Goal: Book appointment/travel/reservation

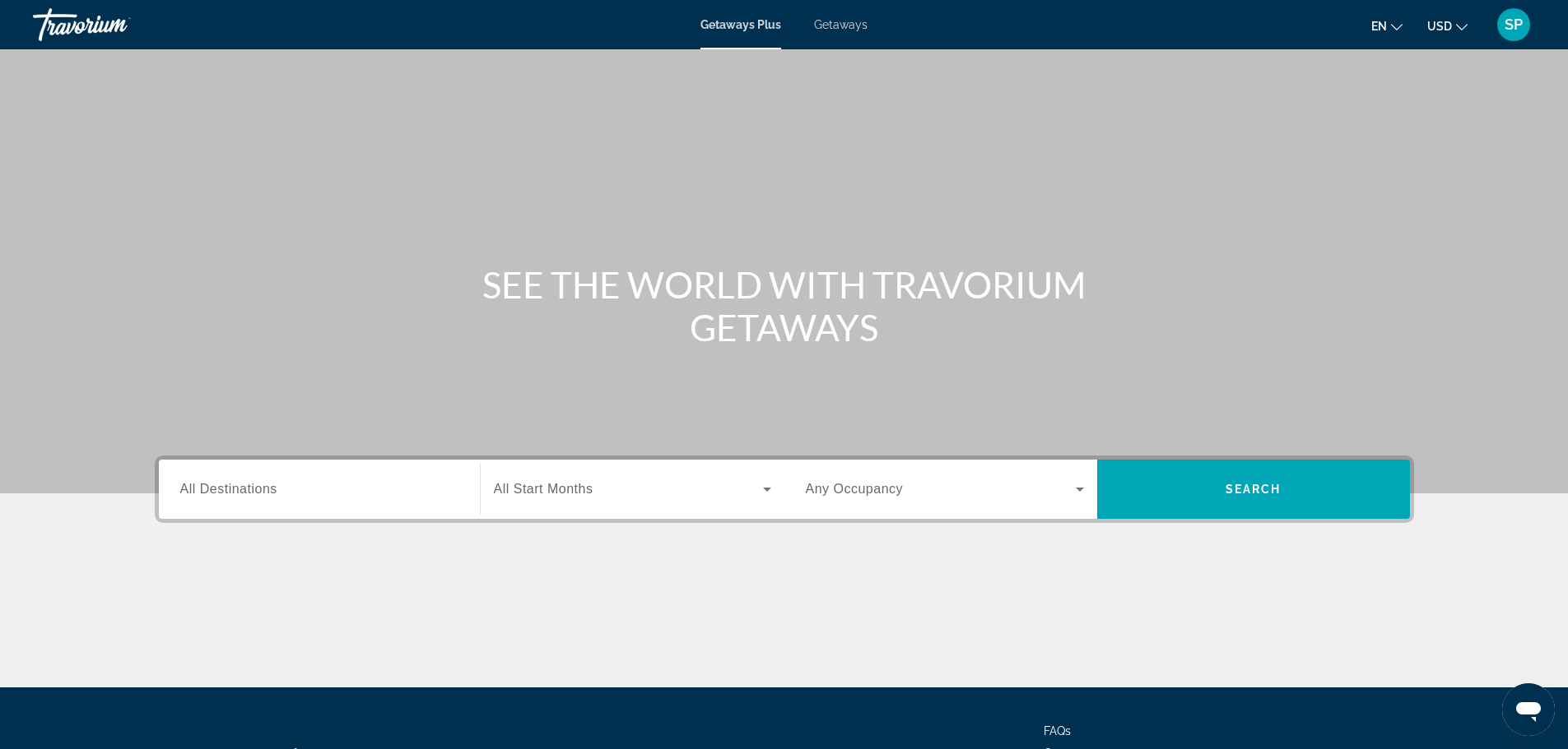
click at [273, 493] on span "All Destinations" at bounding box center [228, 489] width 97 height 14
click at [273, 493] on input "Destination All Destinations" at bounding box center [318, 490] width 278 height 20
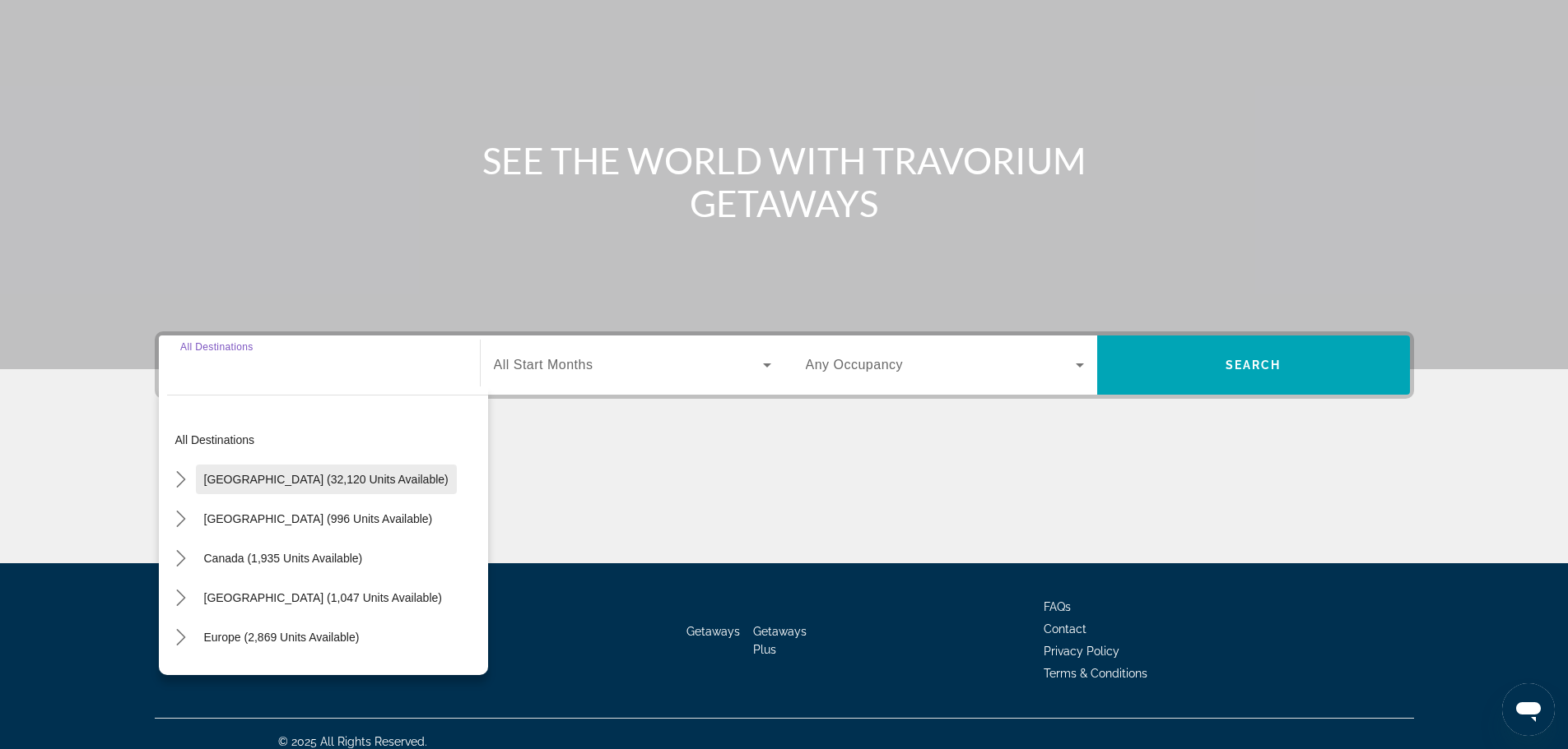
scroll to position [140, 0]
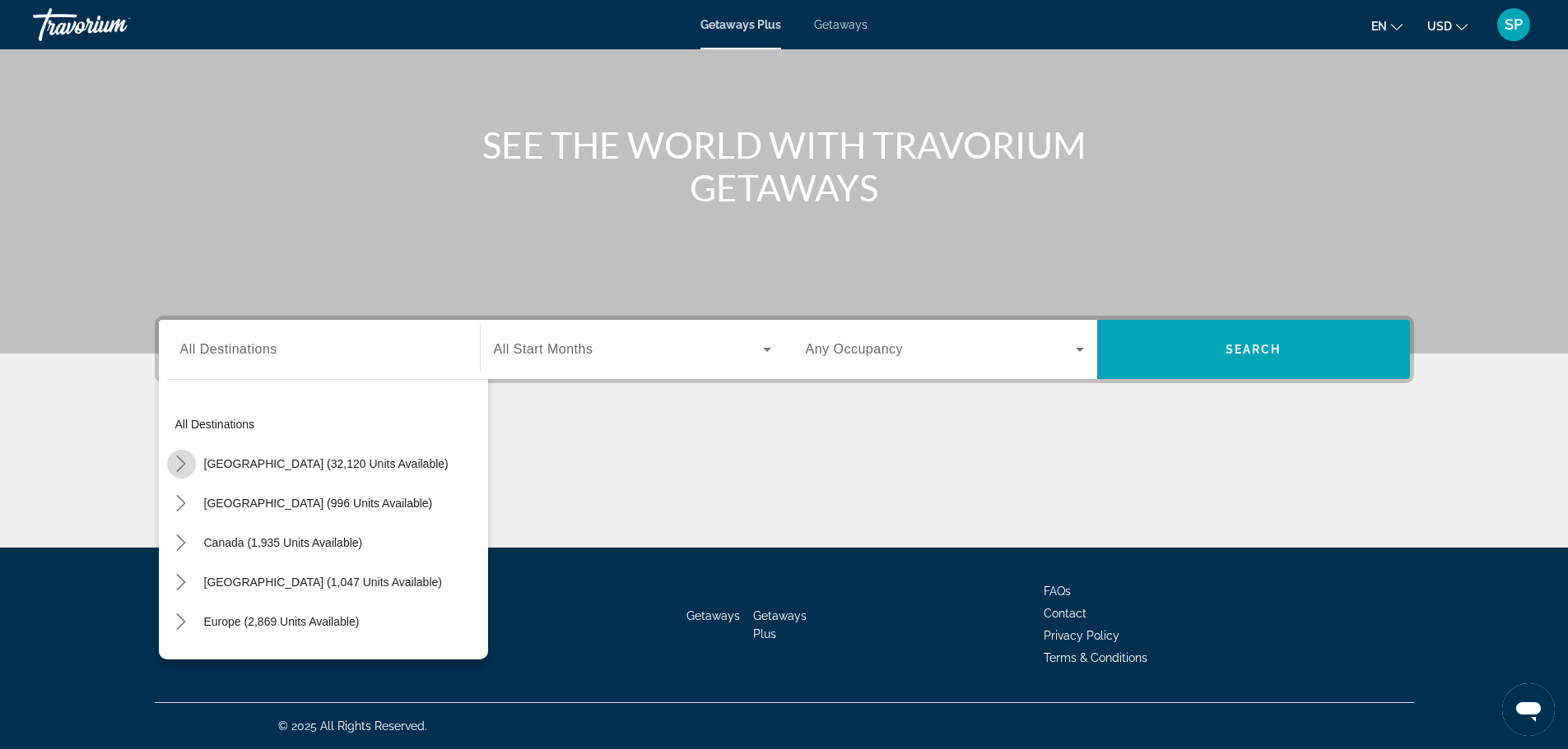
click at [179, 462] on icon "Toggle United States (32,120 units available) submenu" at bounding box center [181, 463] width 17 height 17
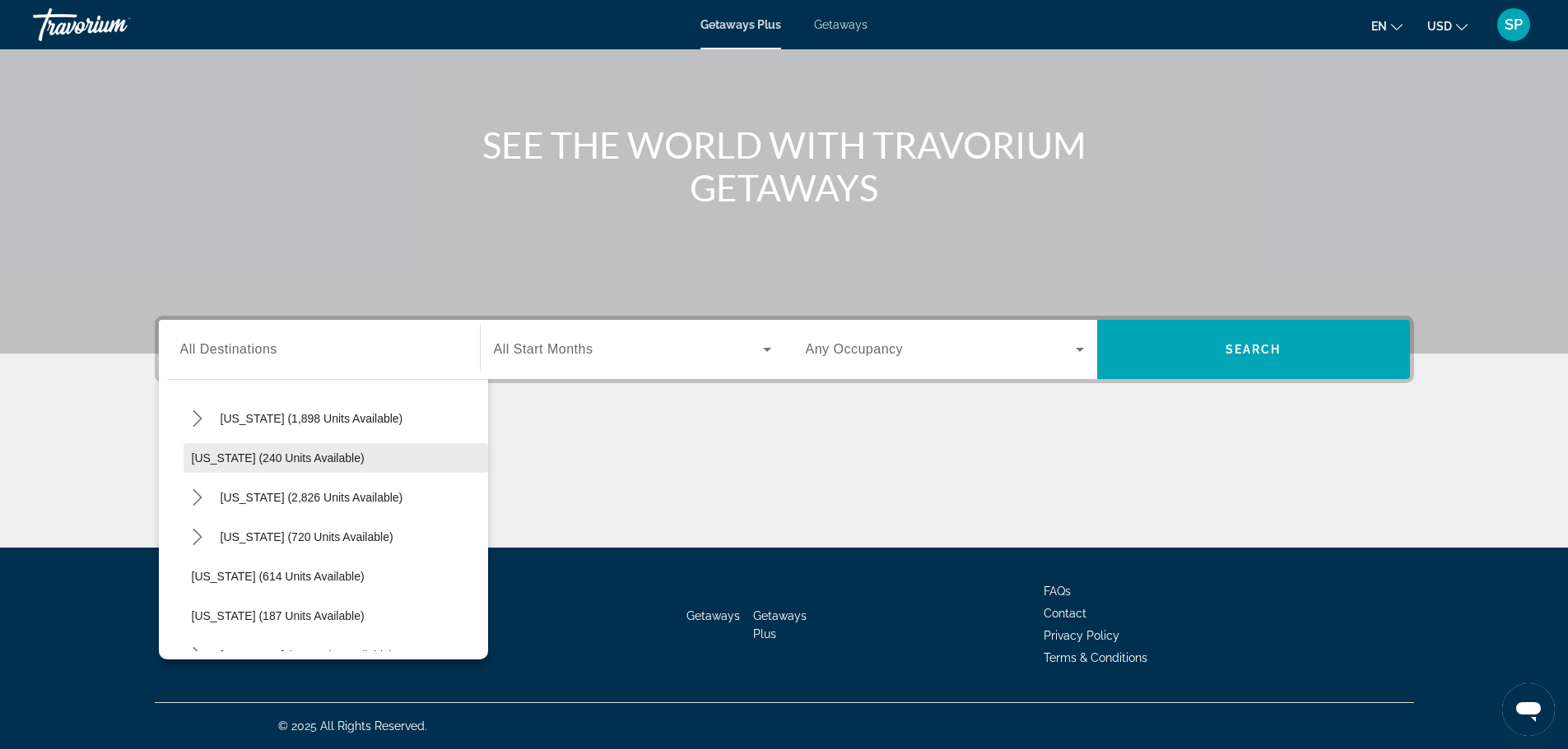
scroll to position [822, 0]
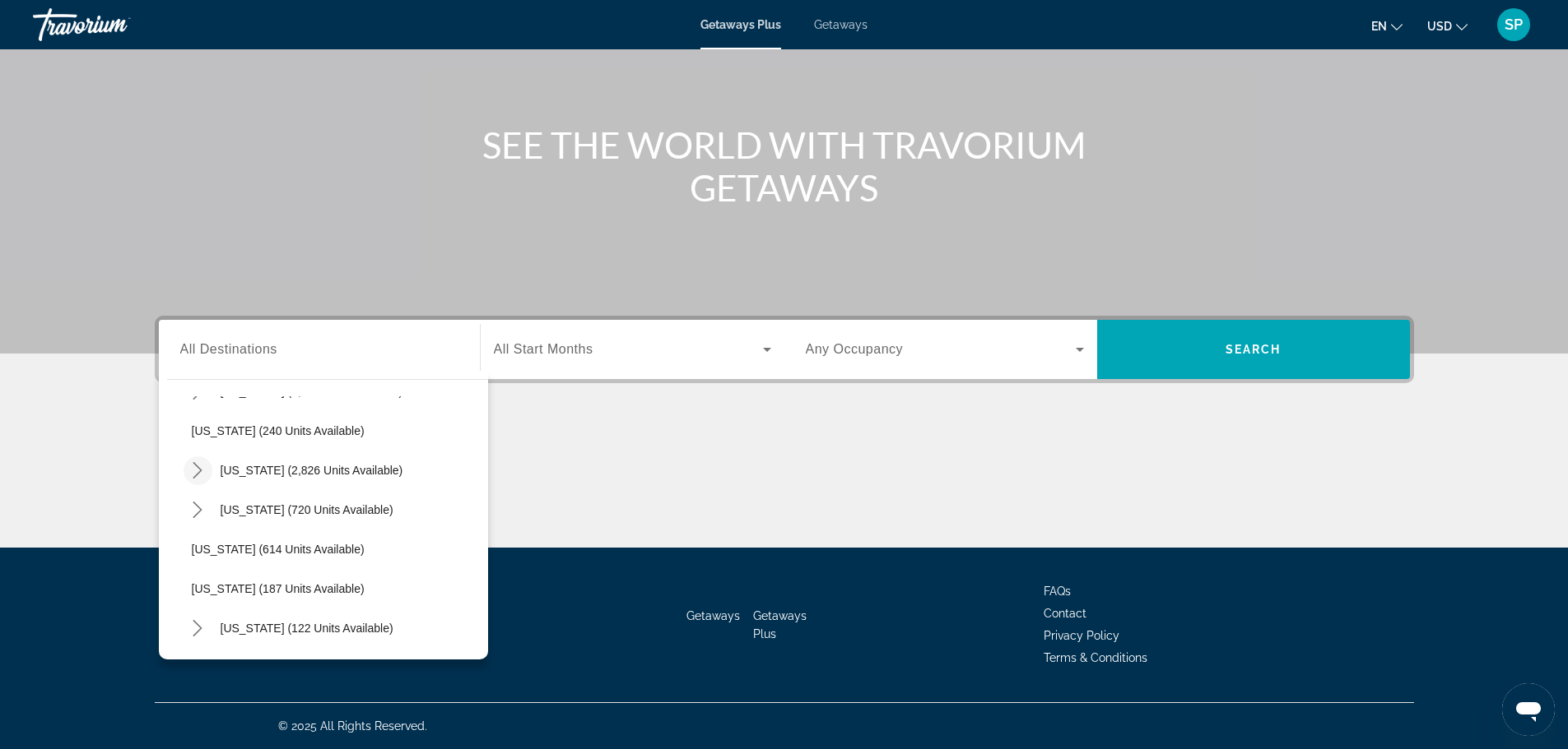
click at [195, 469] on icon "Toggle Nevada (2,826 units available) submenu" at bounding box center [197, 470] width 17 height 17
click at [230, 508] on span "[GEOGRAPHIC_DATA] (1,759 units available)" at bounding box center [327, 509] width 238 height 13
type input "**********"
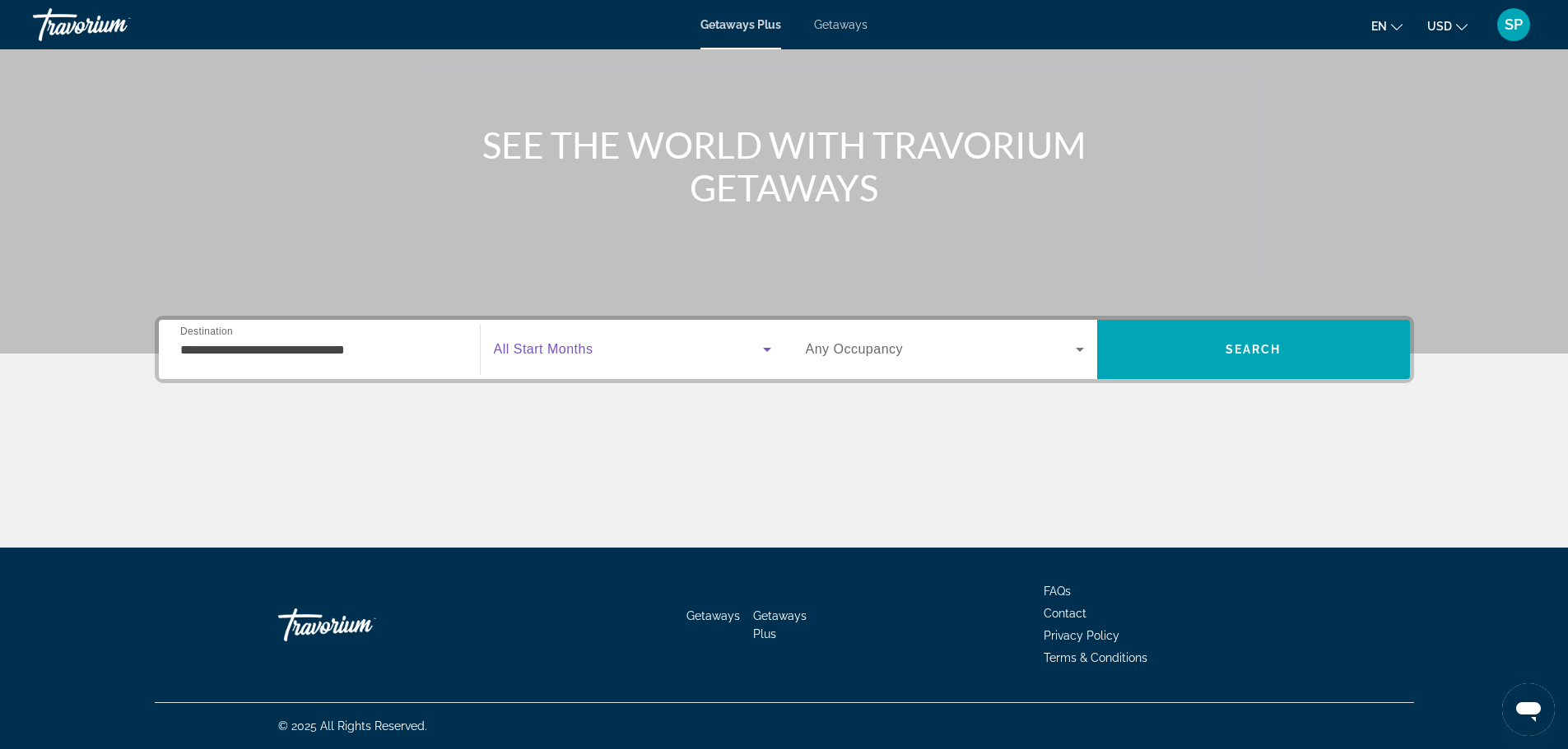
click at [646, 346] on span "Search widget" at bounding box center [628, 350] width 269 height 20
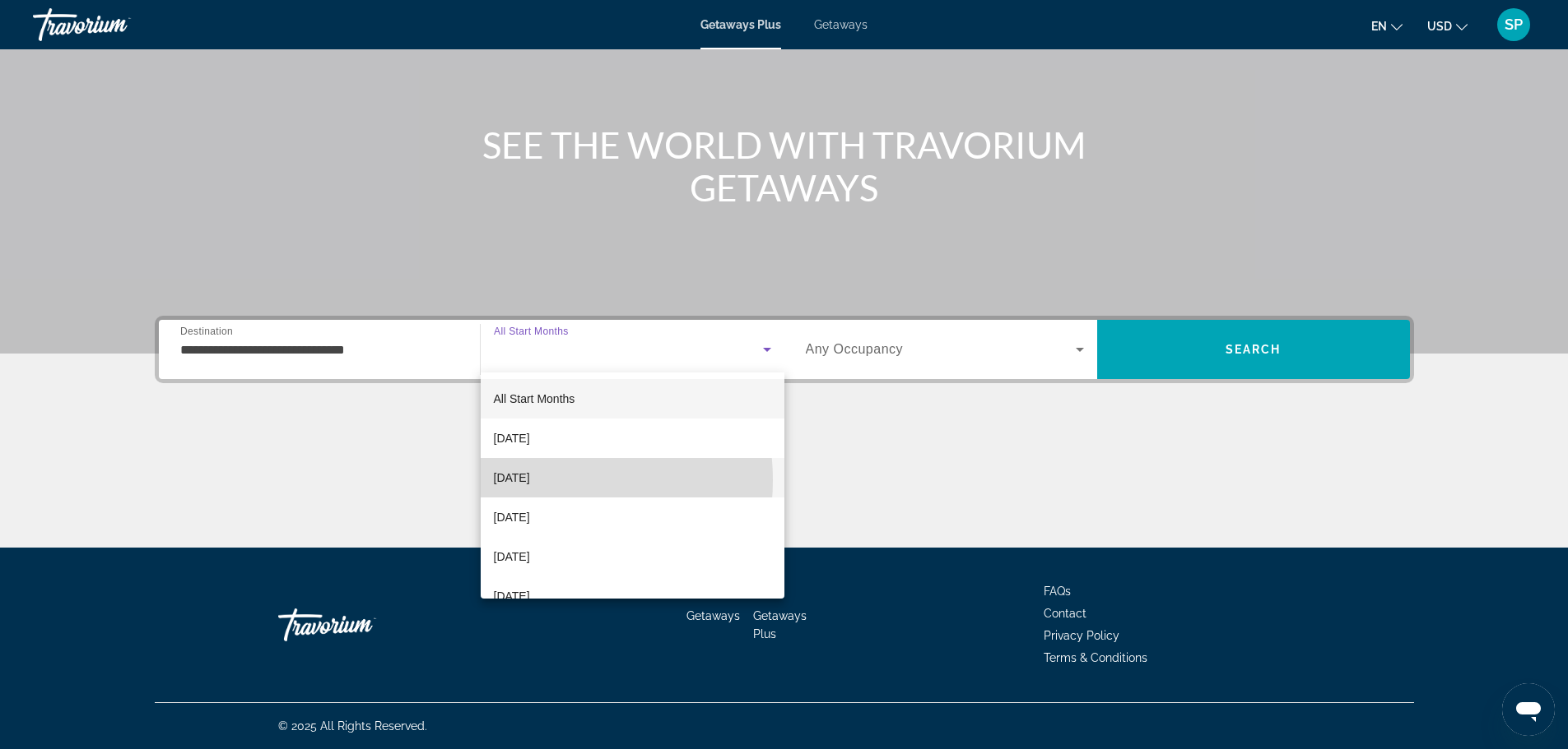
click at [530, 480] on span "[DATE]" at bounding box center [511, 478] width 37 height 20
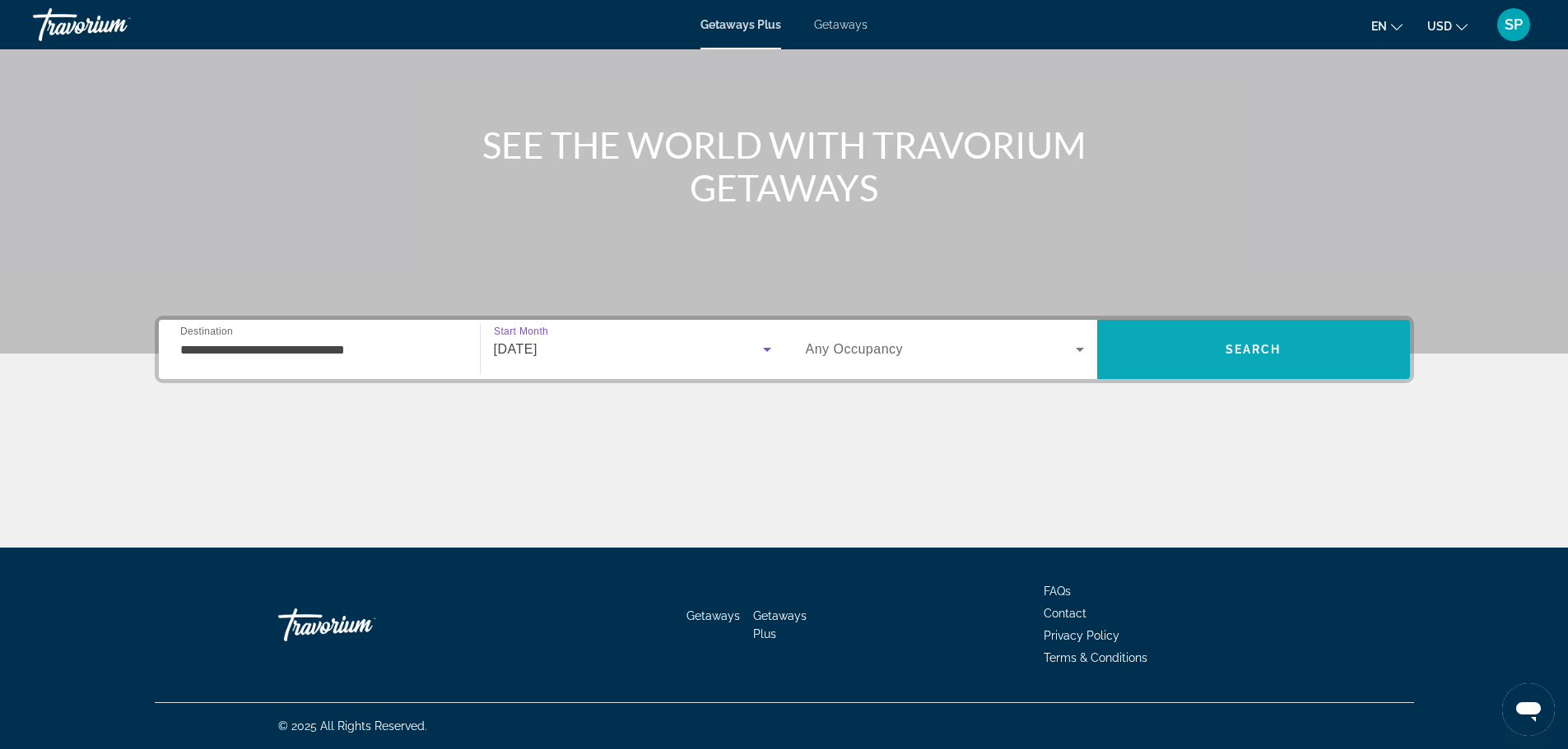
click at [1205, 340] on span "Search" at bounding box center [1254, 350] width 312 height 40
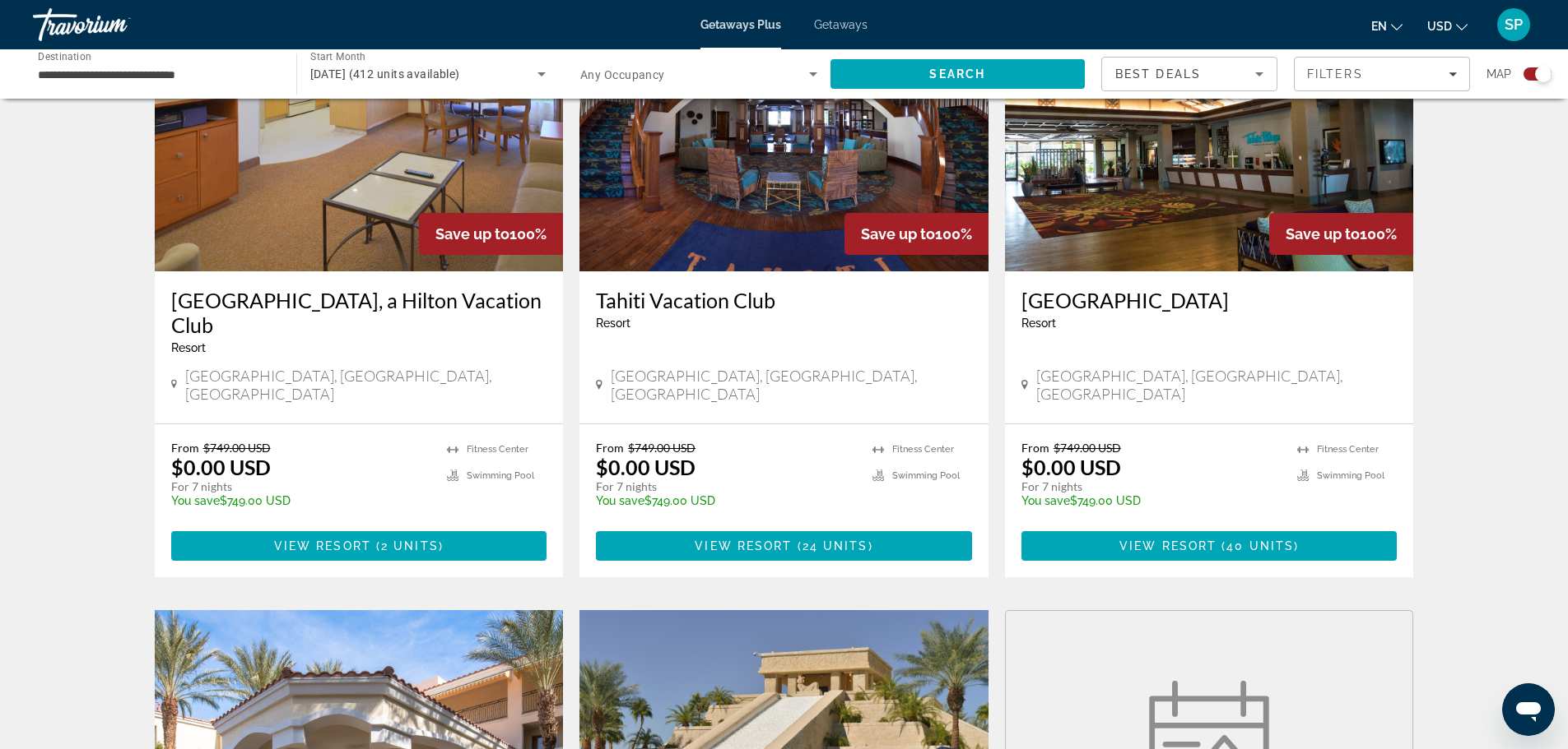
scroll to position [576, 0]
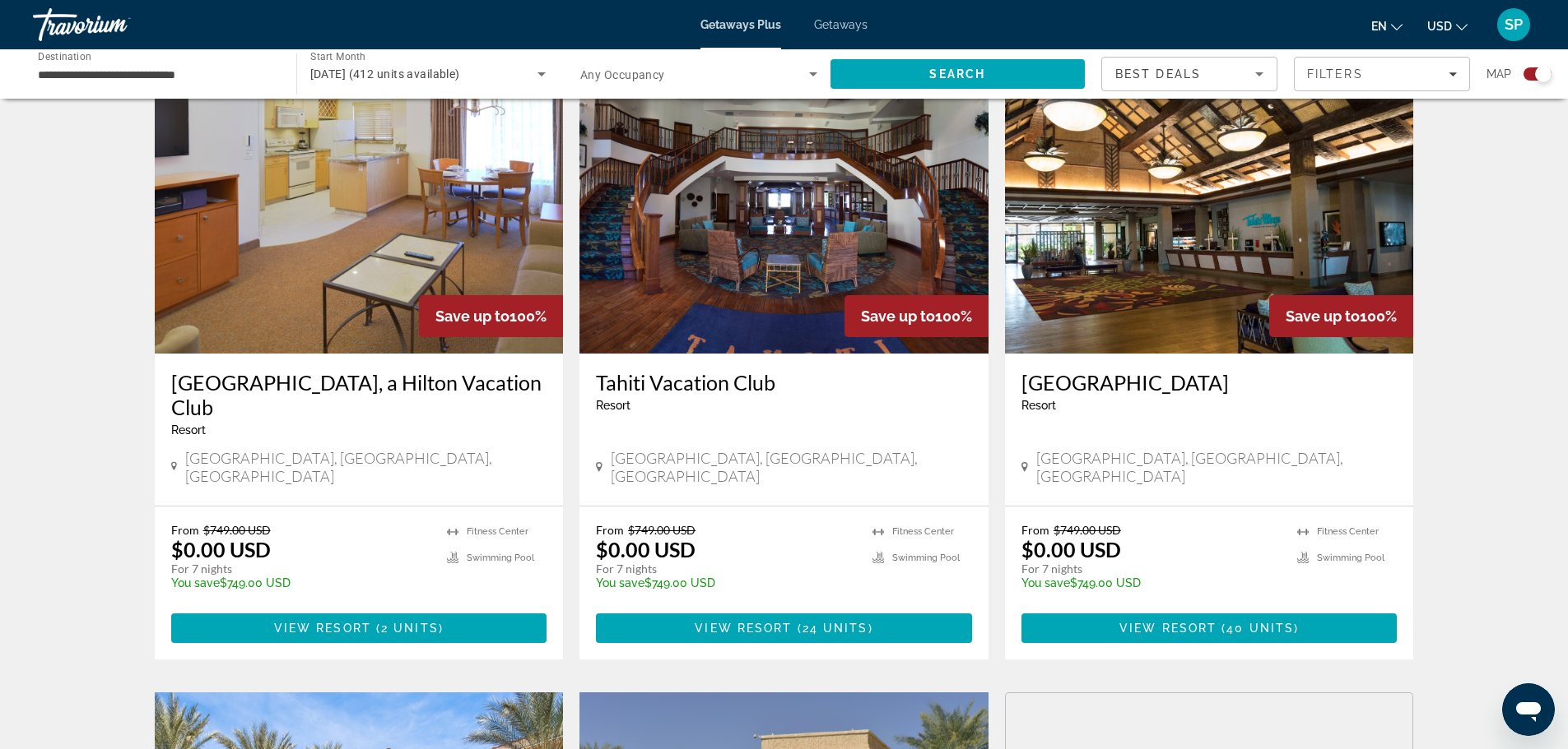
click at [263, 341] on img "Main content" at bounding box center [359, 222] width 409 height 263
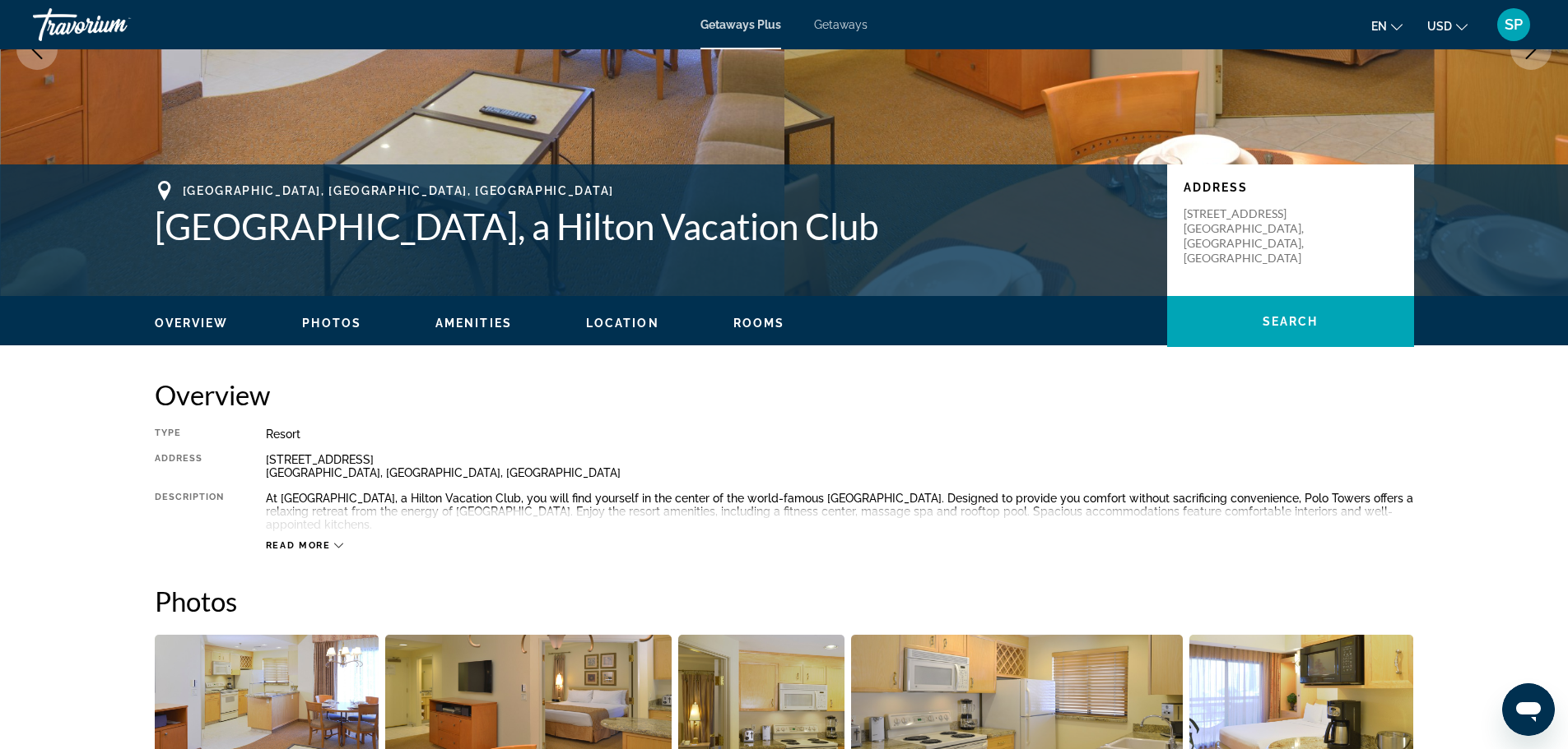
scroll to position [164, 0]
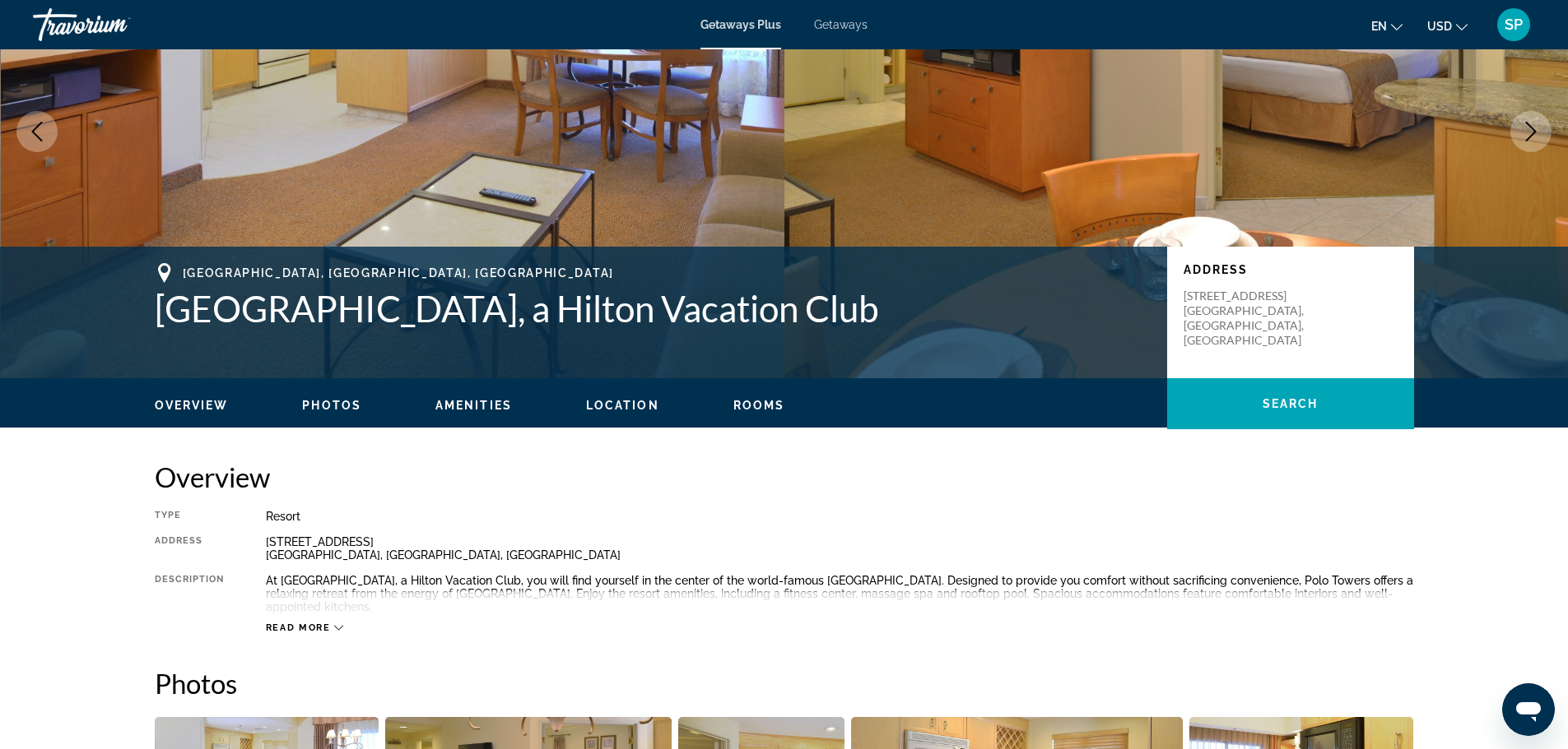
drag, startPoint x: 145, startPoint y: 311, endPoint x: 822, endPoint y: 309, distance: 677.0
click at [822, 309] on div "[GEOGRAPHIC_DATA], [GEOGRAPHIC_DATA], [GEOGRAPHIC_DATA] [GEOGRAPHIC_DATA], a Hi…" at bounding box center [784, 312] width 1325 height 99
copy h1 "[GEOGRAPHIC_DATA], a Hilton Vacation Club"
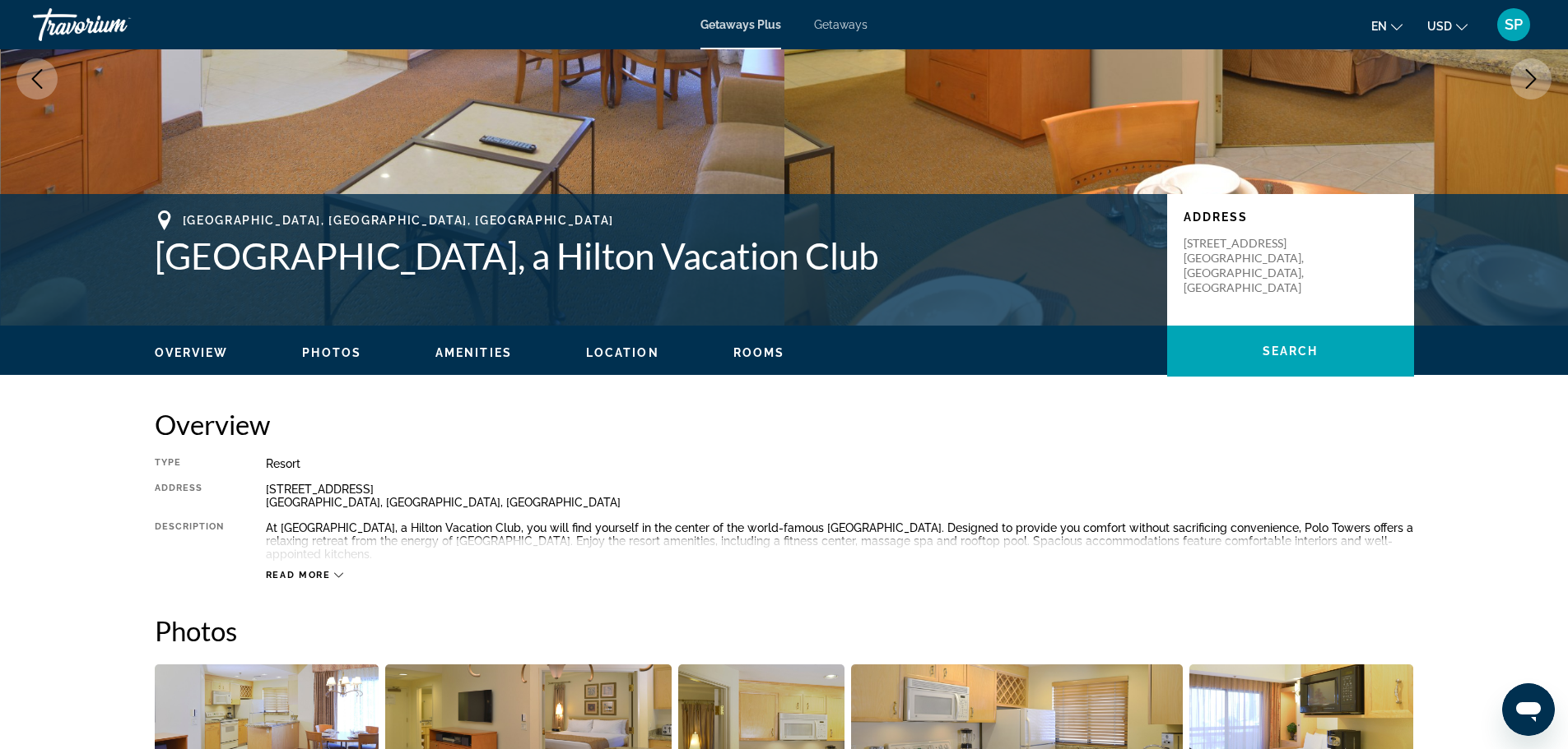
scroll to position [493, 0]
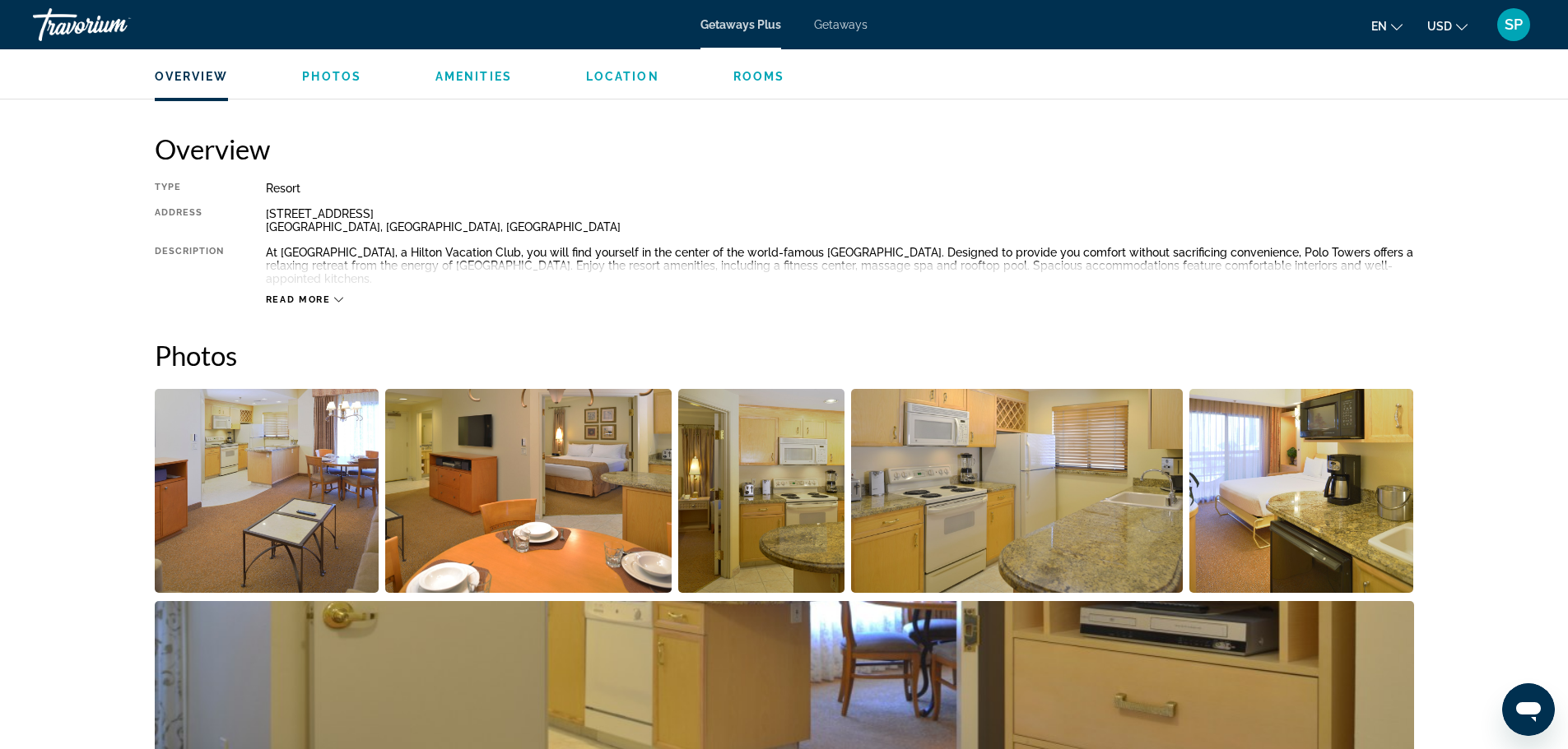
click at [319, 294] on span "Read more" at bounding box center [299, 299] width 65 height 11
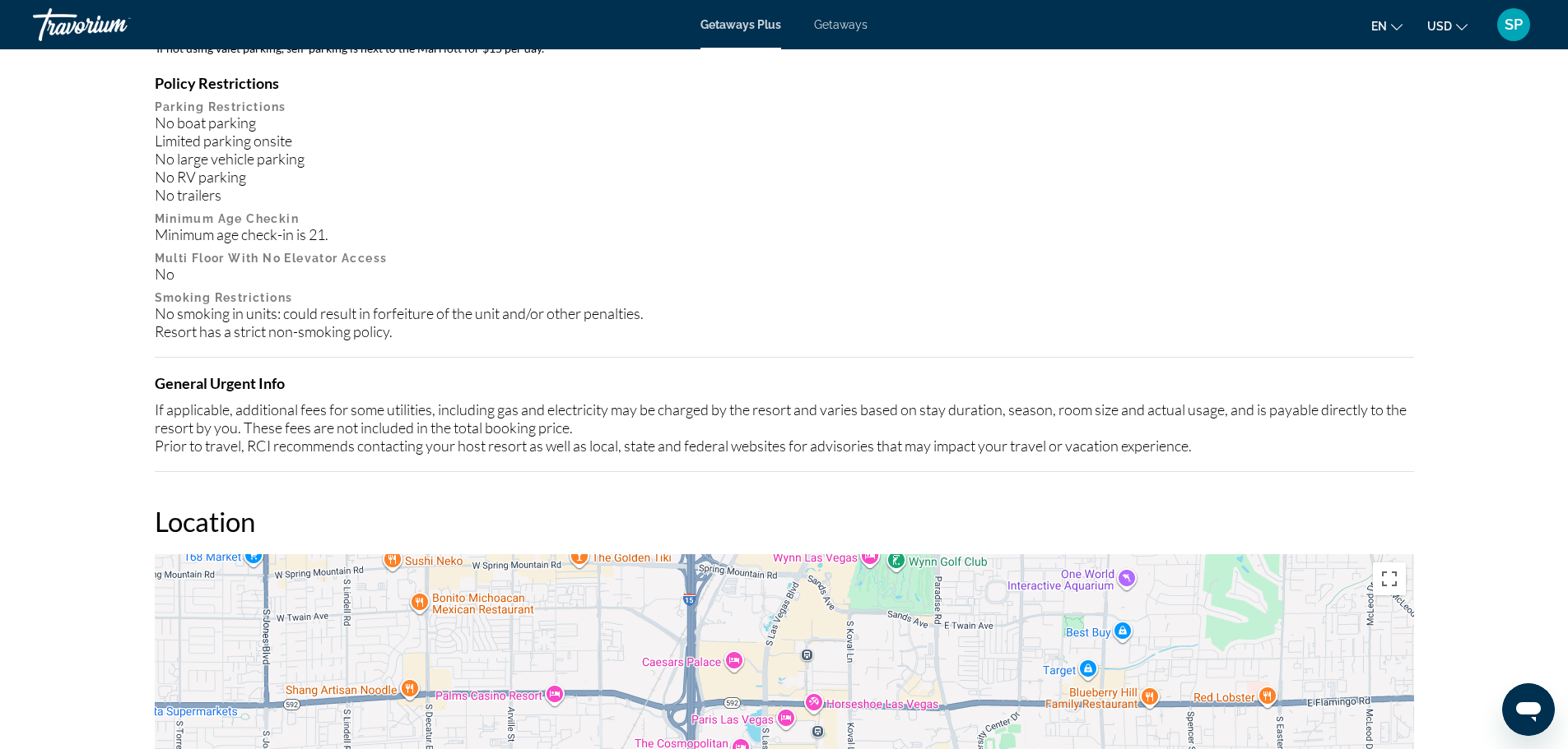
scroll to position [1480, 0]
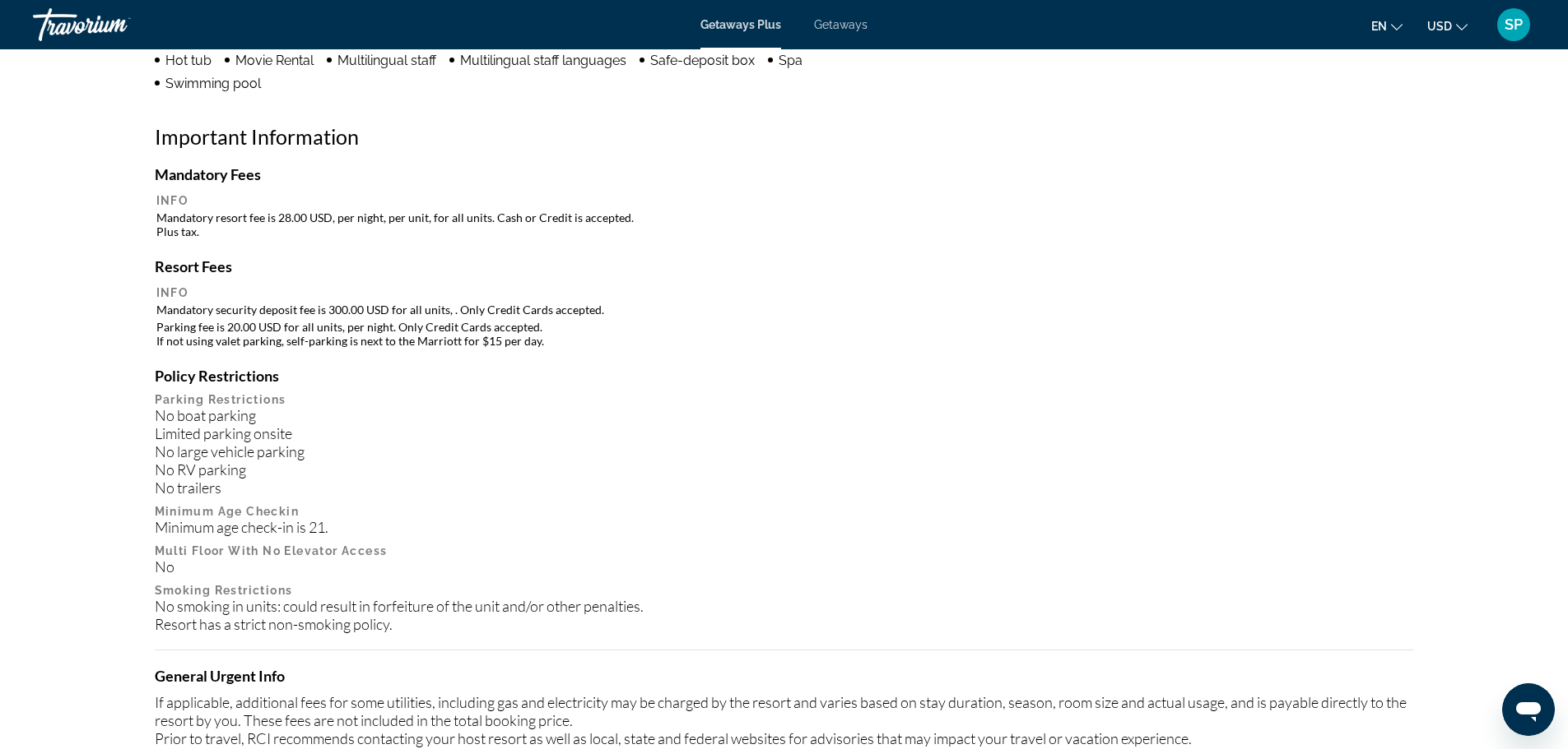
click at [1511, 23] on span "SP" at bounding box center [1514, 25] width 18 height 17
